Goal: Find specific page/section

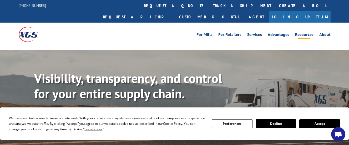
click at [307, 33] on link "Resources" at bounding box center [304, 36] width 18 height 6
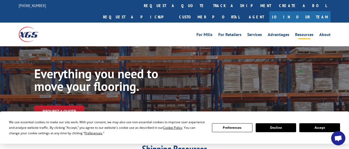
click at [319, 129] on button "Accept" at bounding box center [319, 127] width 41 height 9
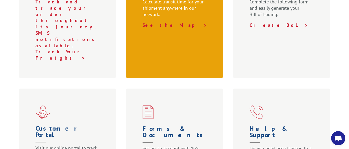
scroll to position [263, 0]
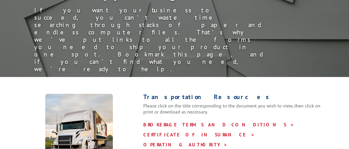
scroll to position [105, 0]
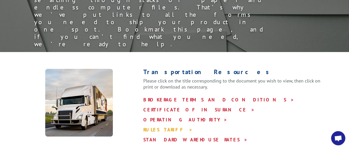
click at [157, 127] on link "RULES TARIFF >" at bounding box center [167, 130] width 49 height 6
